Goal: Task Accomplishment & Management: Check status

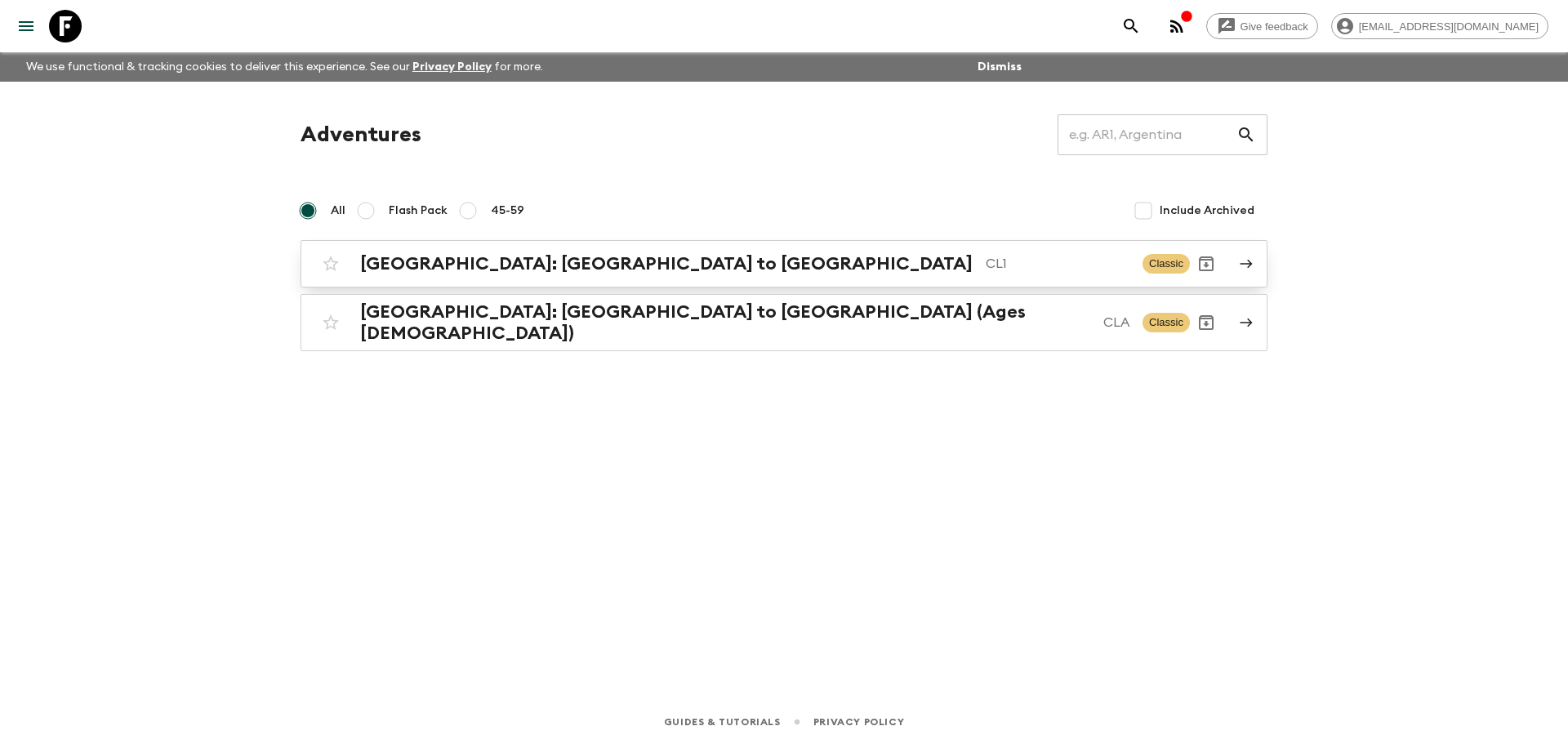
click at [591, 269] on h2 "[GEOGRAPHIC_DATA]: [GEOGRAPHIC_DATA] to [GEOGRAPHIC_DATA]" at bounding box center [666, 264] width 613 height 21
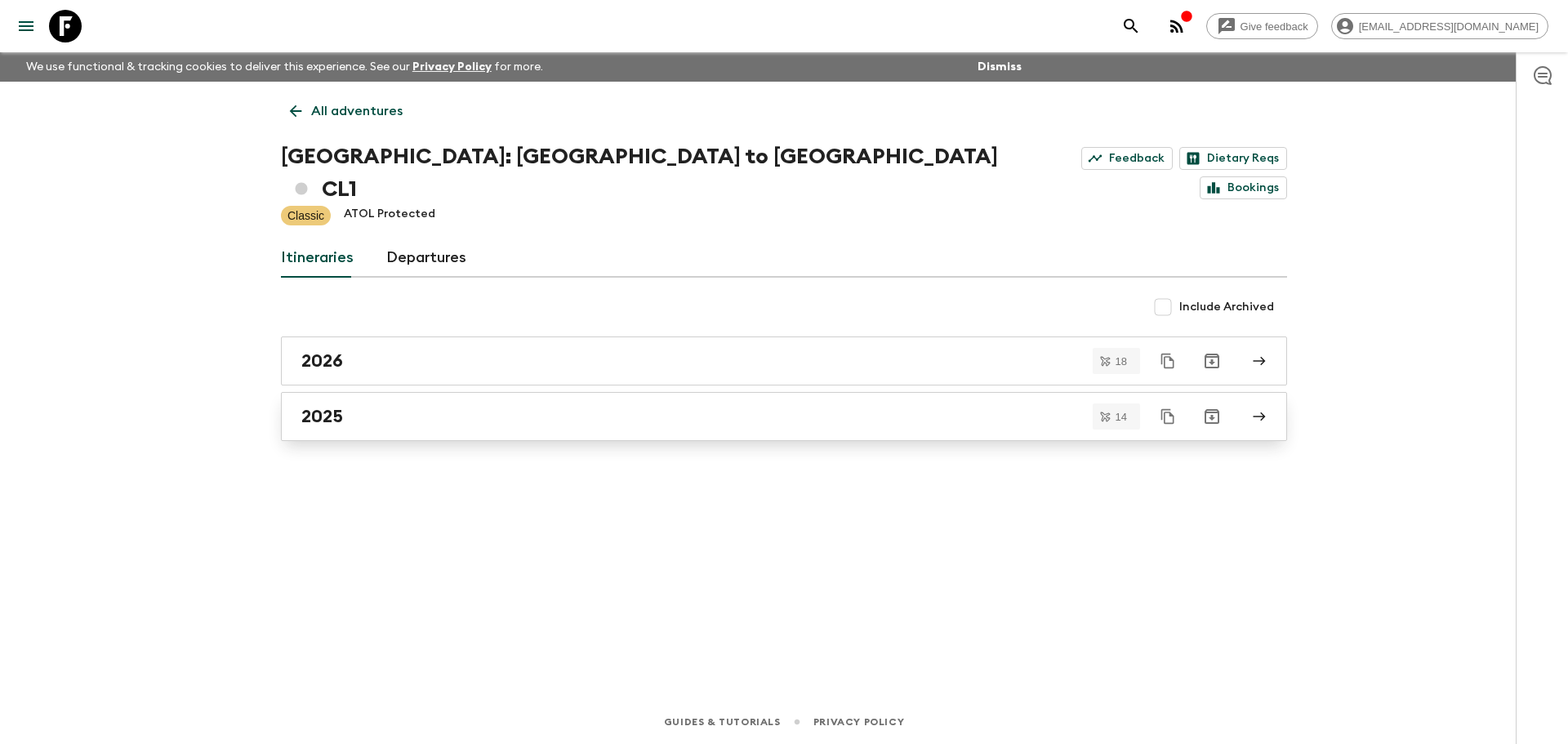
click at [391, 406] on div "2025" at bounding box center [768, 417] width 934 height 21
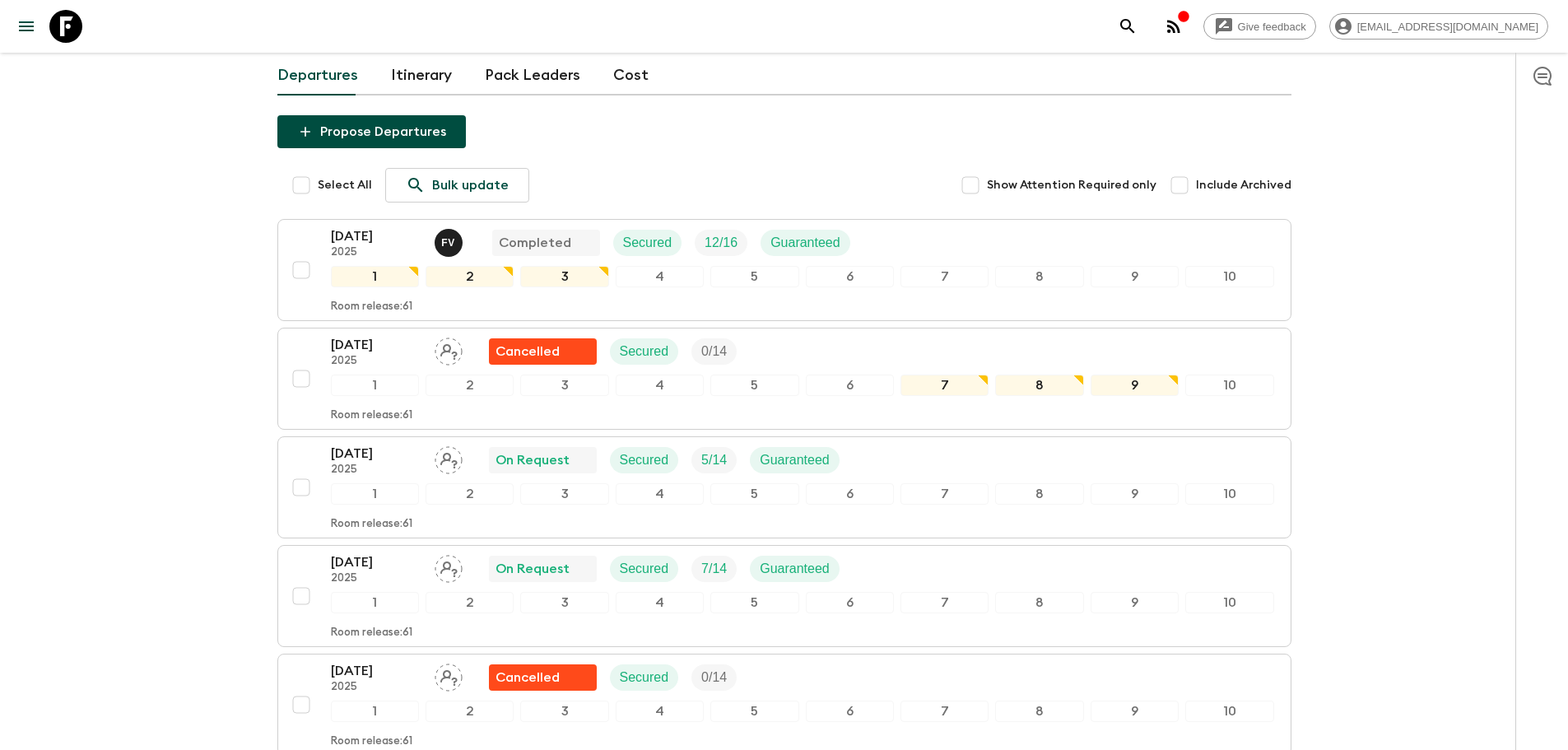
scroll to position [247, 0]
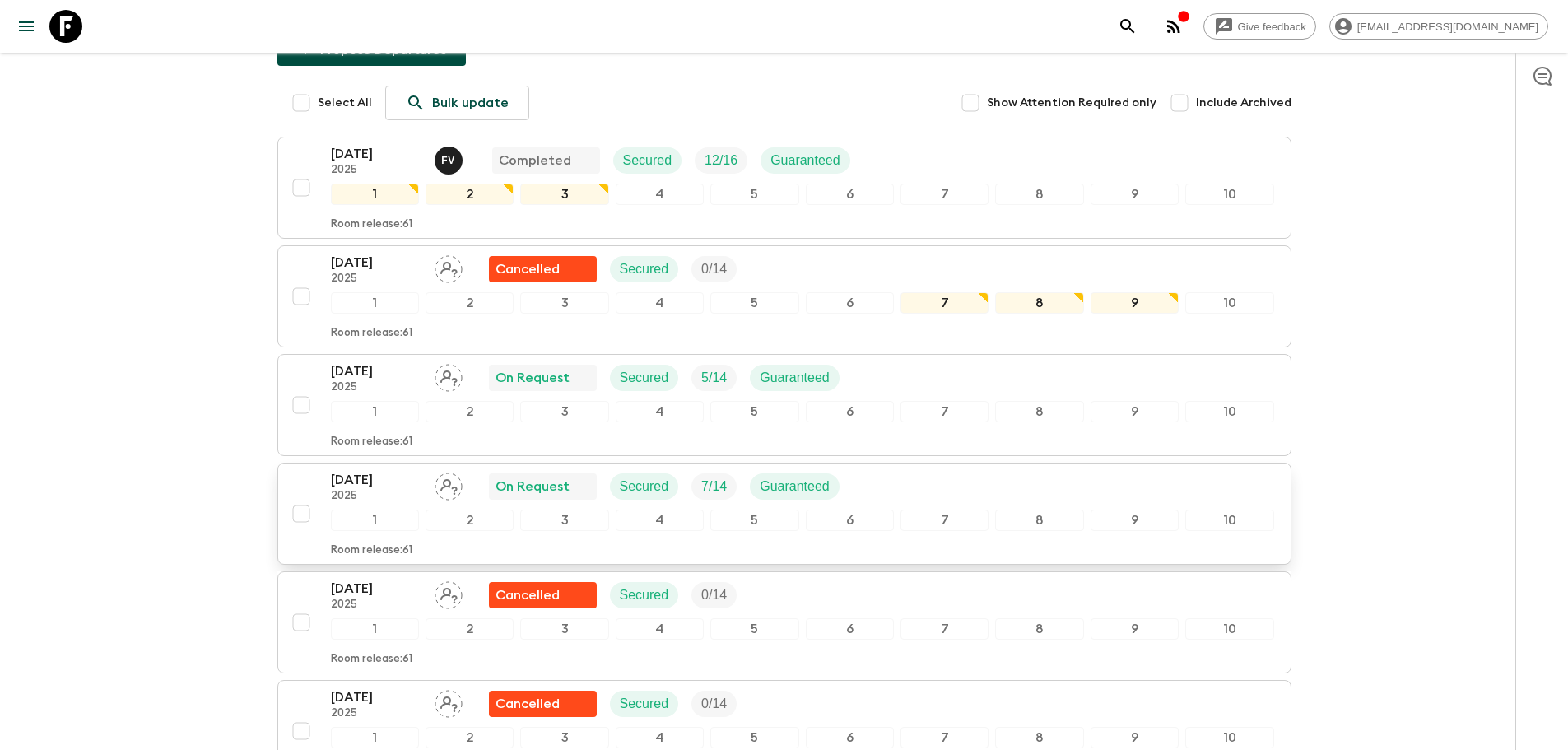
click at [390, 470] on p "[DATE]" at bounding box center [376, 480] width 91 height 20
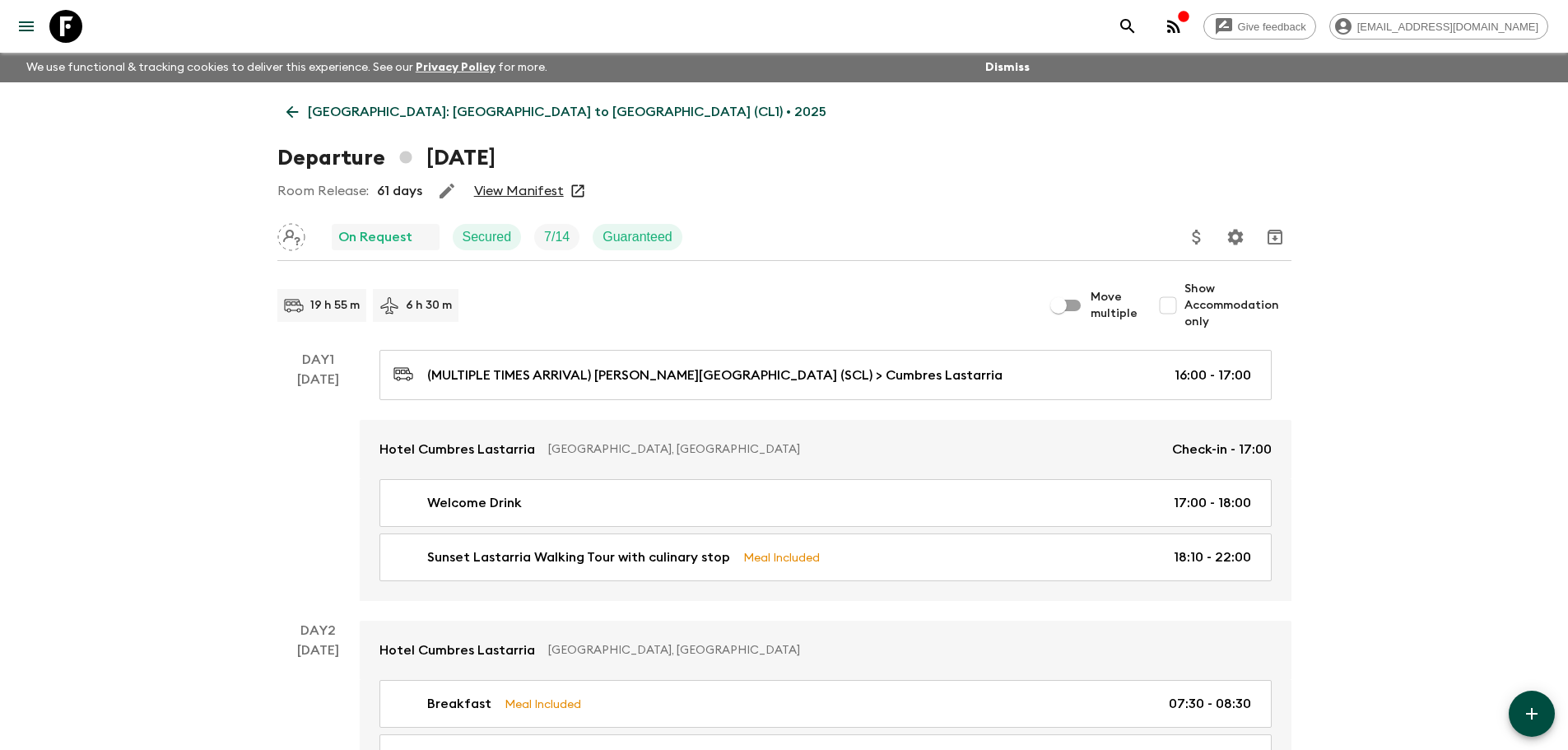
click at [537, 187] on link "View Manifest" at bounding box center [519, 191] width 90 height 17
